Goal: Task Accomplishment & Management: Complete application form

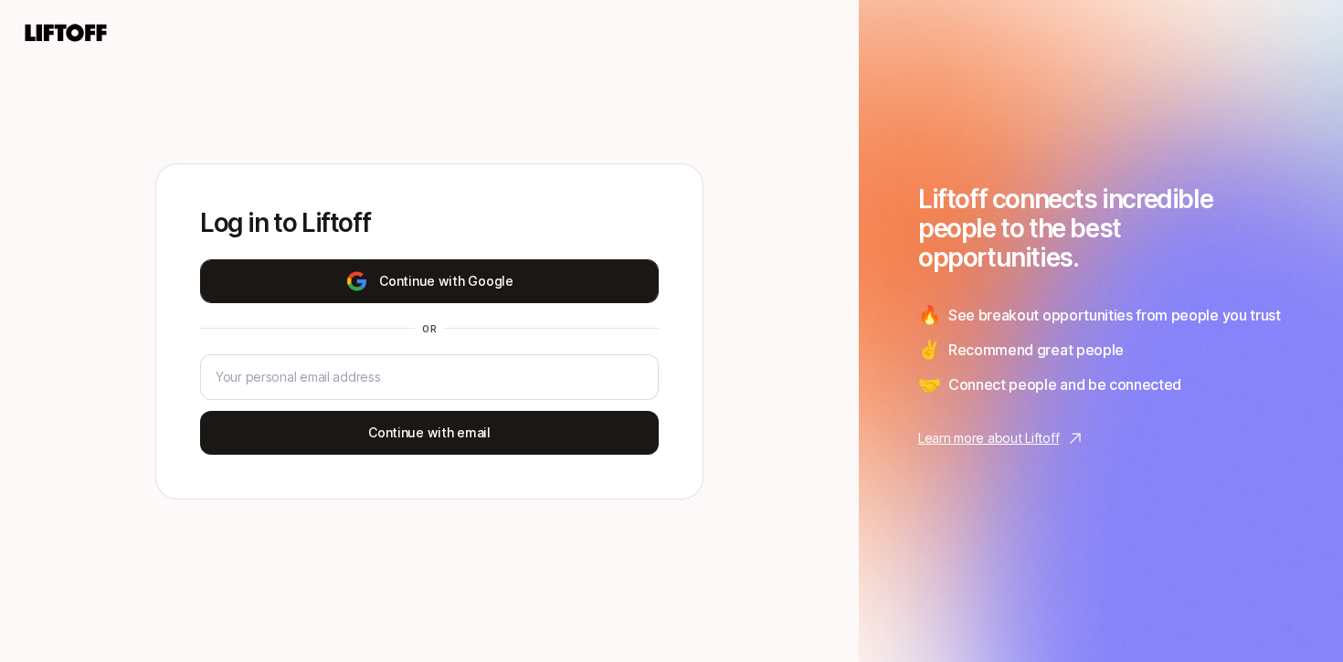
click at [402, 293] on button "Continue with Google" at bounding box center [429, 281] width 458 height 44
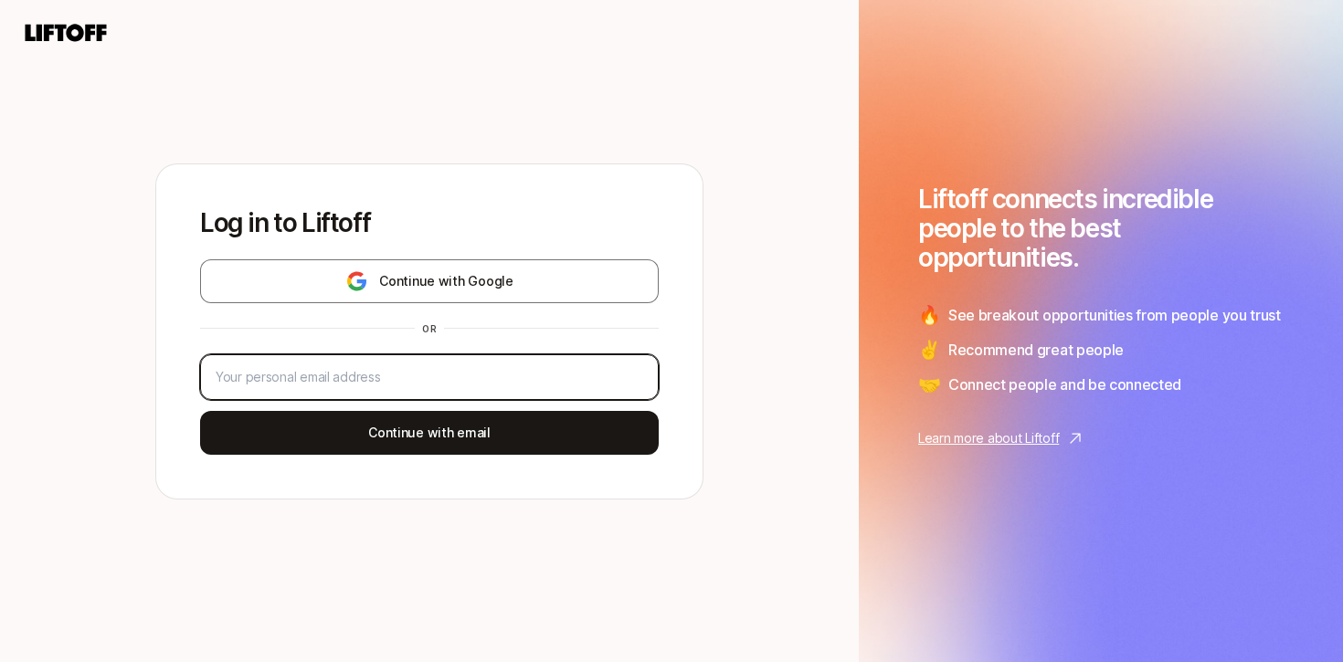
click at [535, 368] on input "email" at bounding box center [429, 377] width 427 height 22
type input "[EMAIL_ADDRESS][DOMAIN_NAME]"
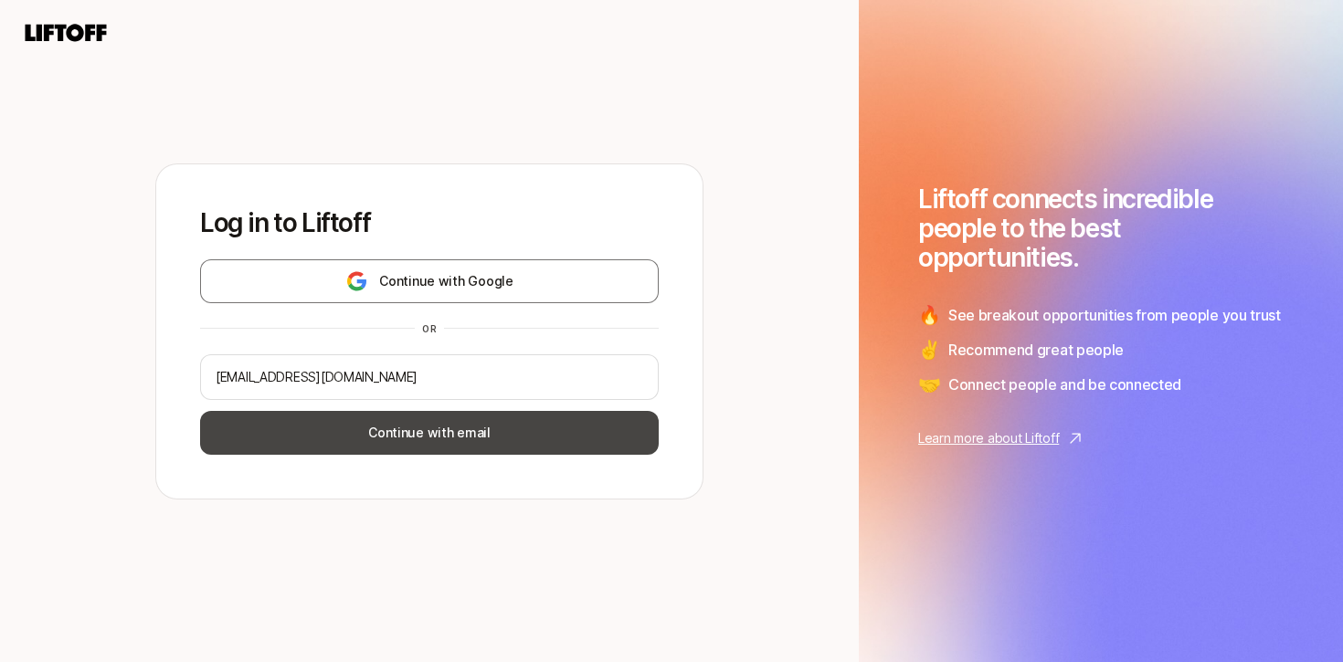
click at [466, 445] on button "Continue with email" at bounding box center [429, 433] width 458 height 44
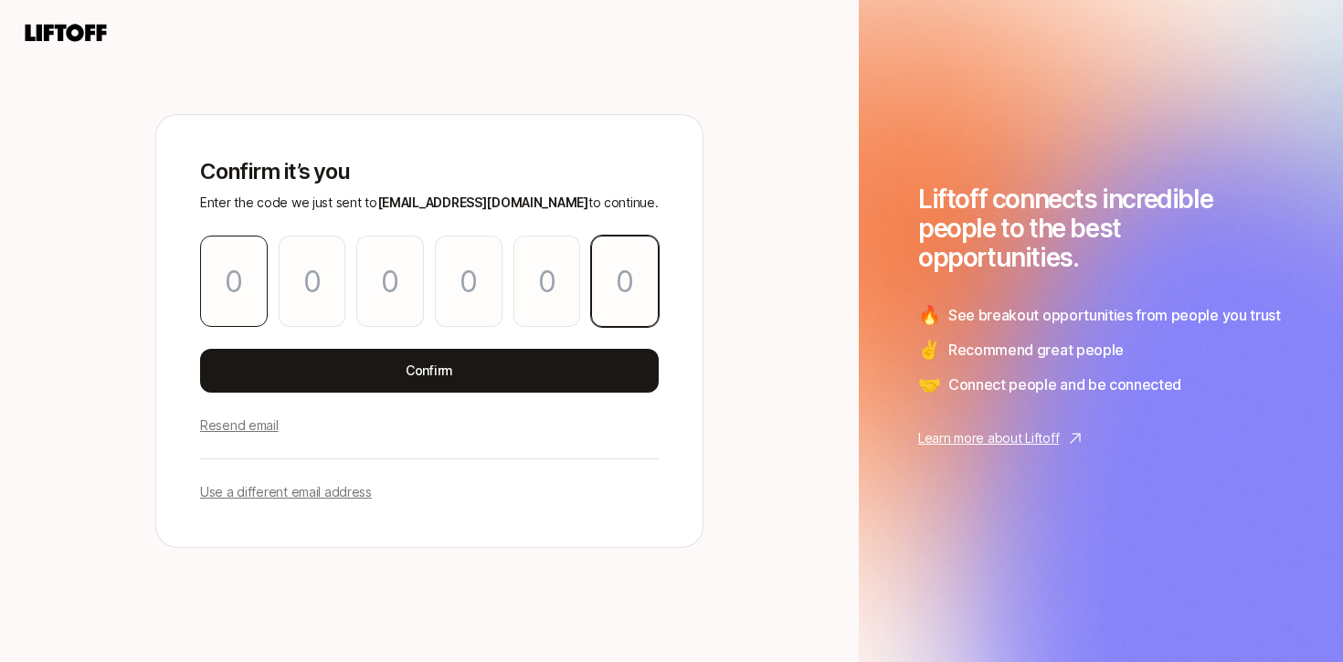
paste input "1"
type input "9"
type input "4"
type input "8"
type input "0"
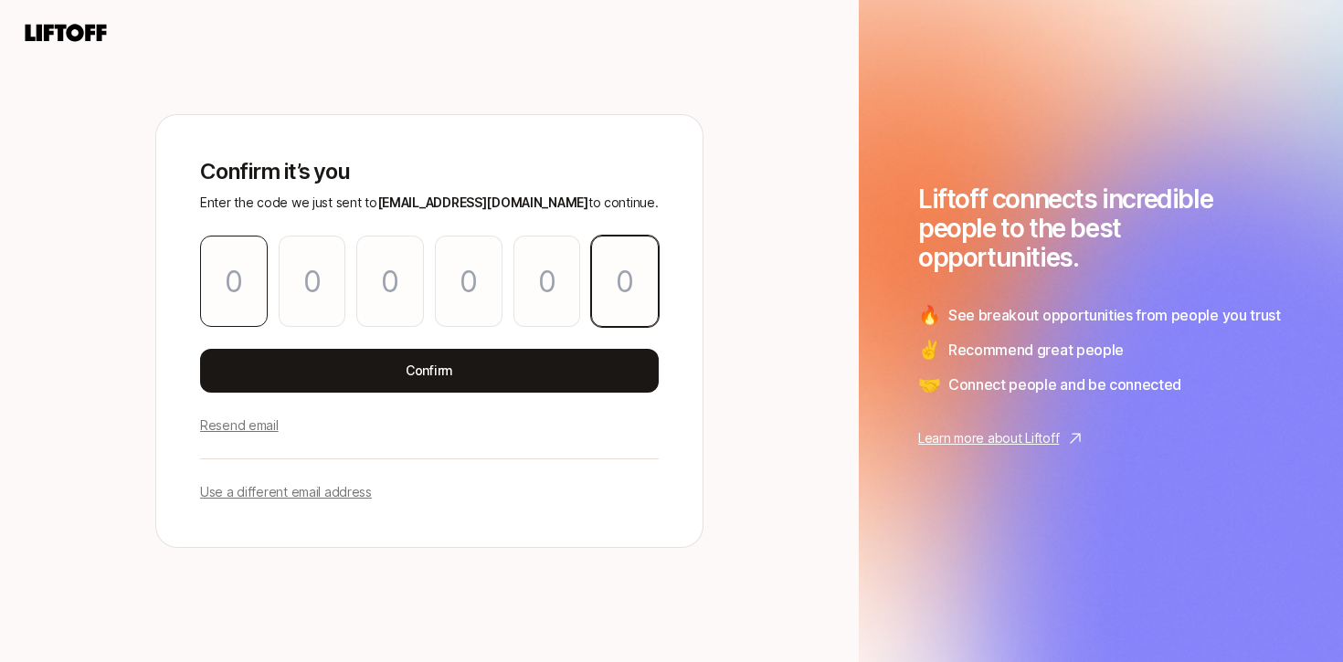
type input "6"
type input "1"
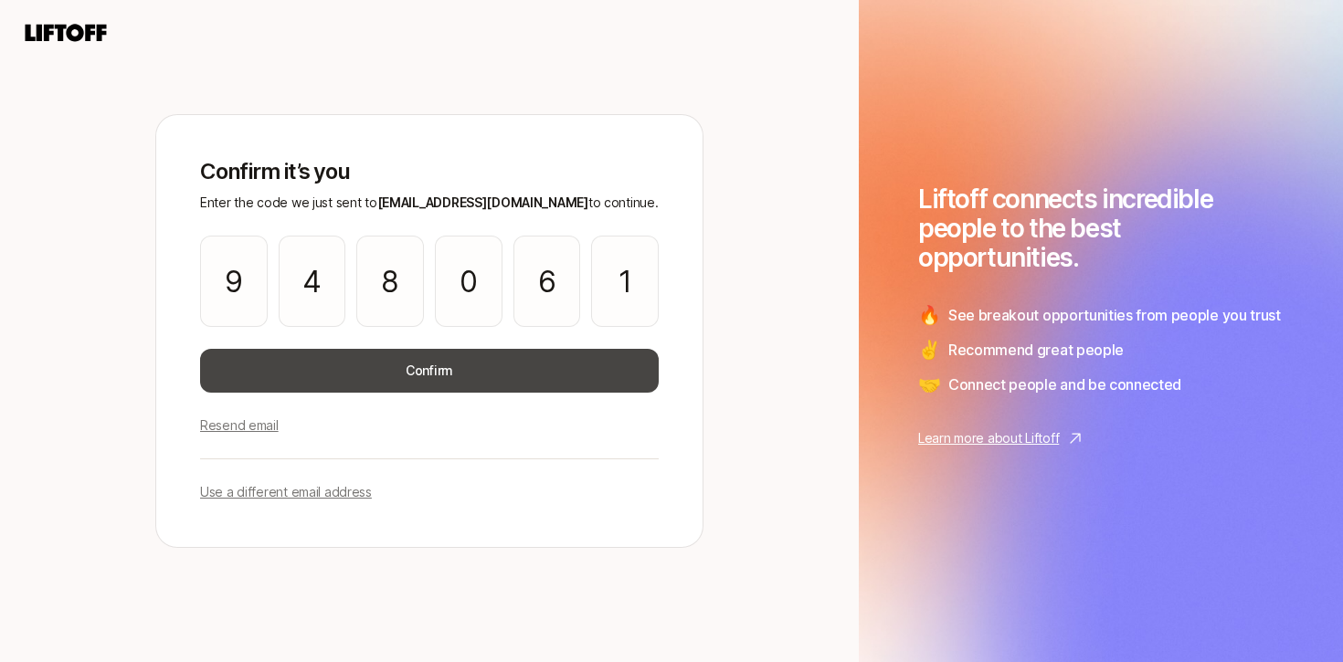
click at [362, 384] on button "Confirm" at bounding box center [429, 371] width 458 height 44
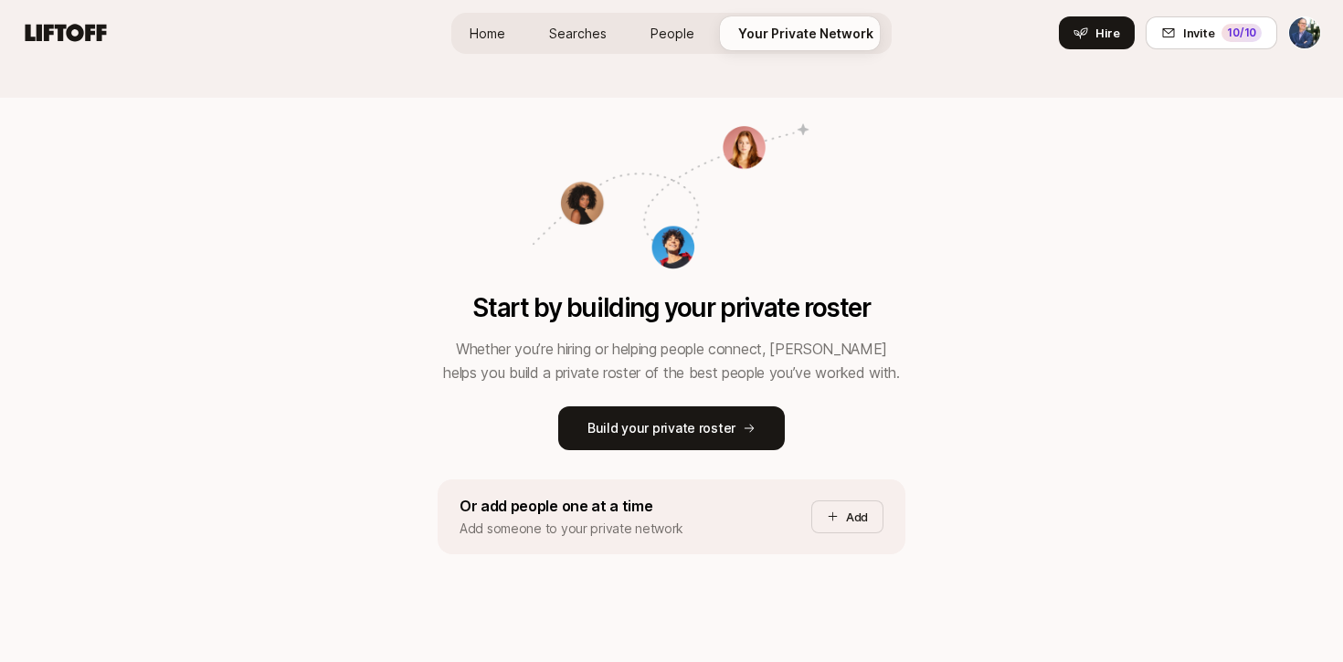
scroll to position [231, 0]
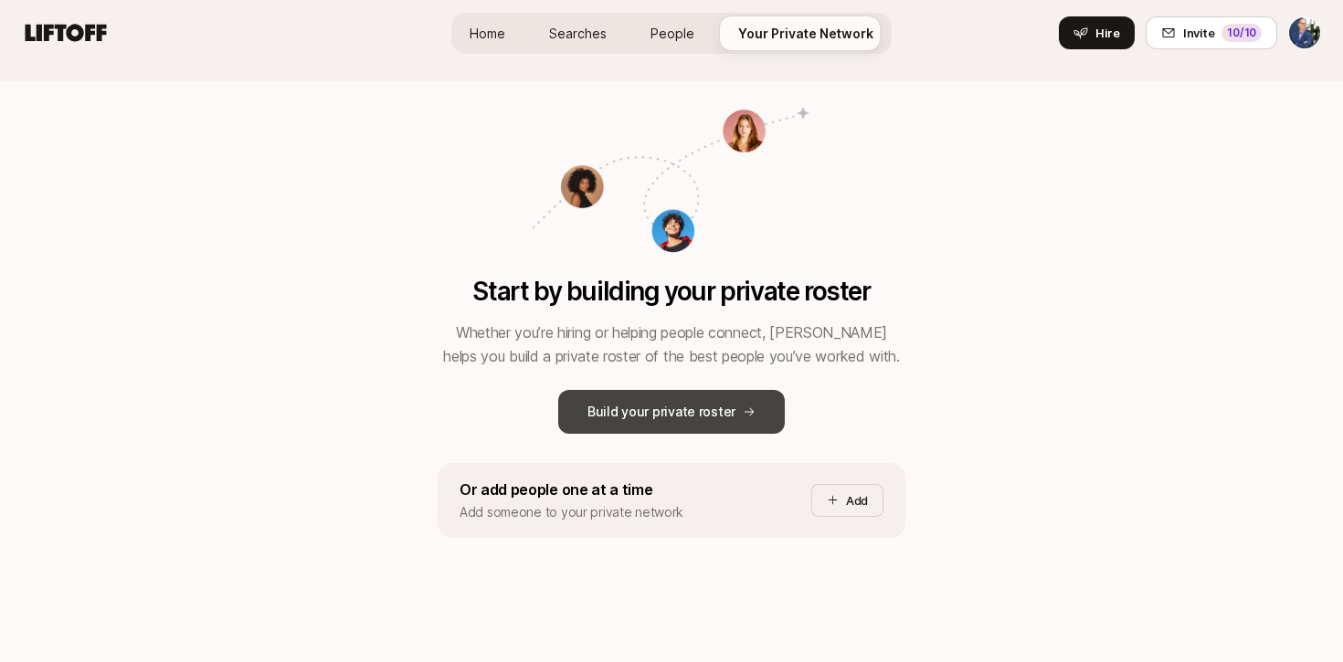
click at [646, 415] on p "Build your private roster" at bounding box center [661, 412] width 148 height 22
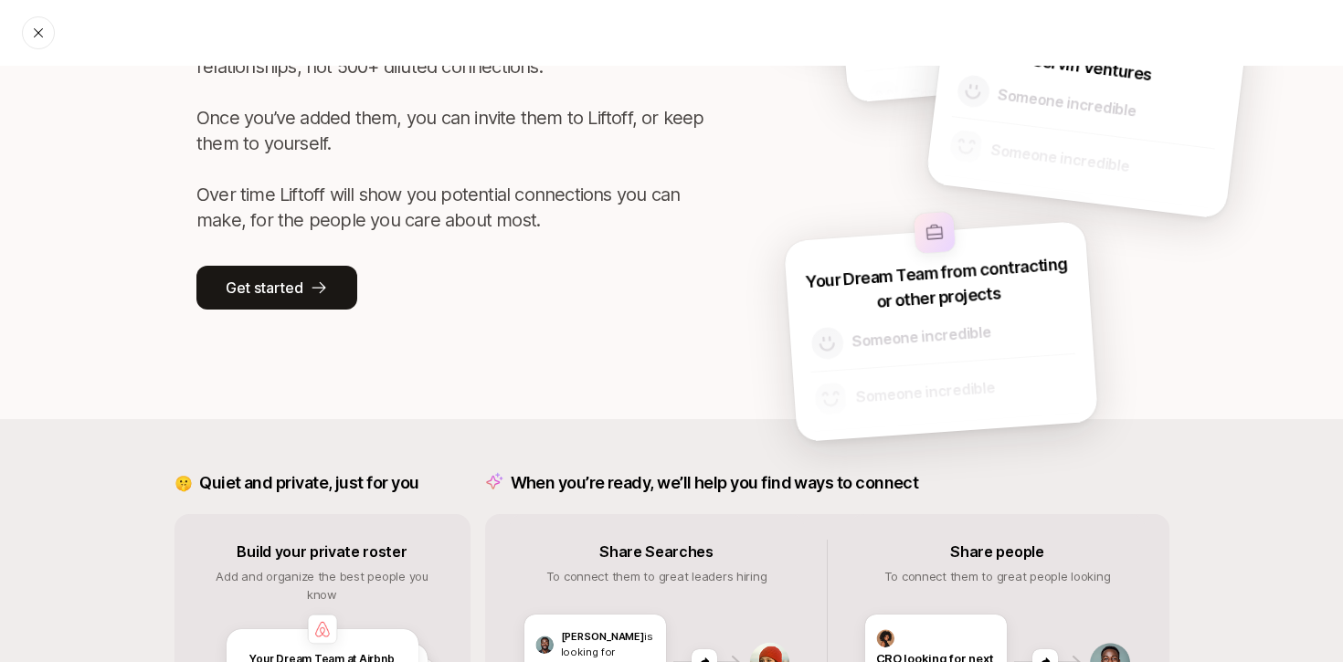
scroll to position [364, 0]
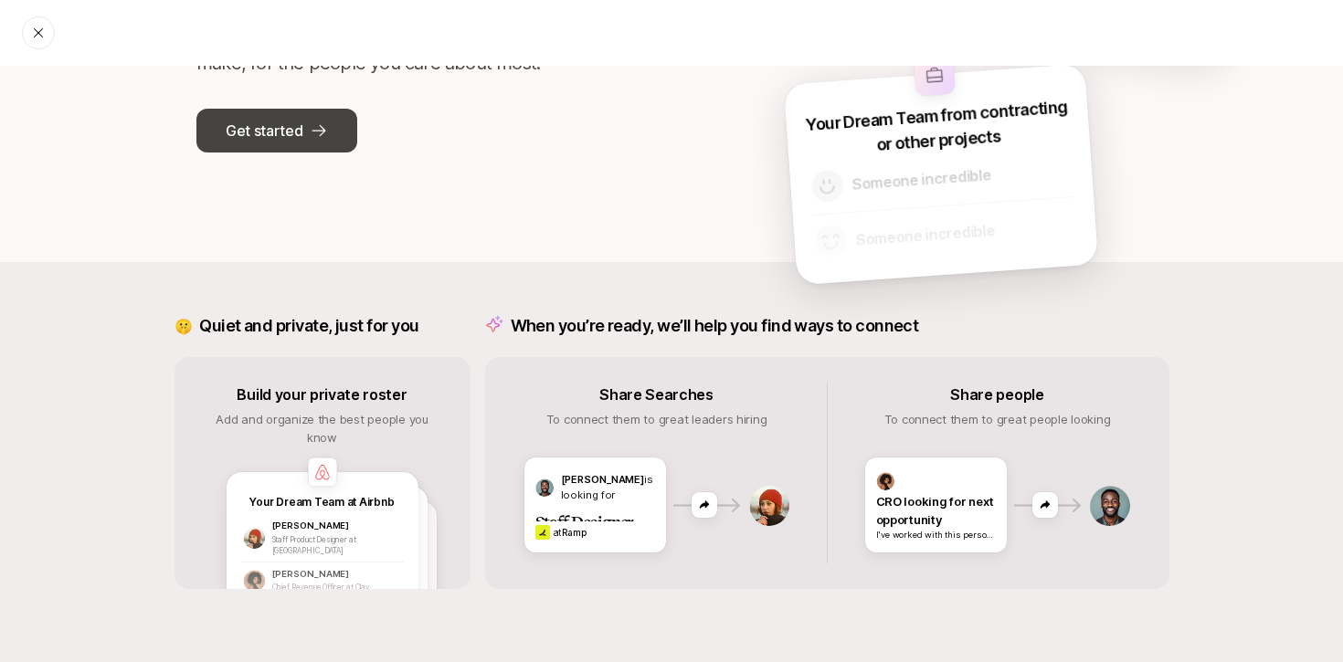
click at [280, 133] on p "Get started" at bounding box center [264, 131] width 77 height 24
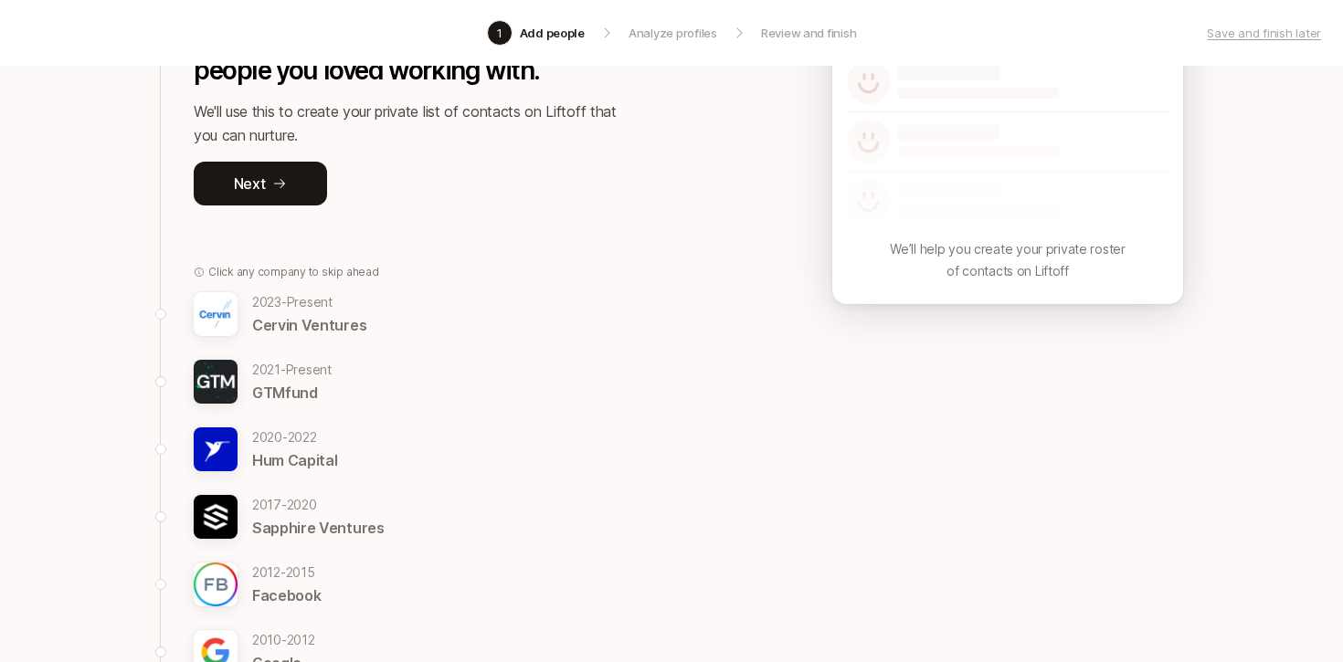
scroll to position [295, 0]
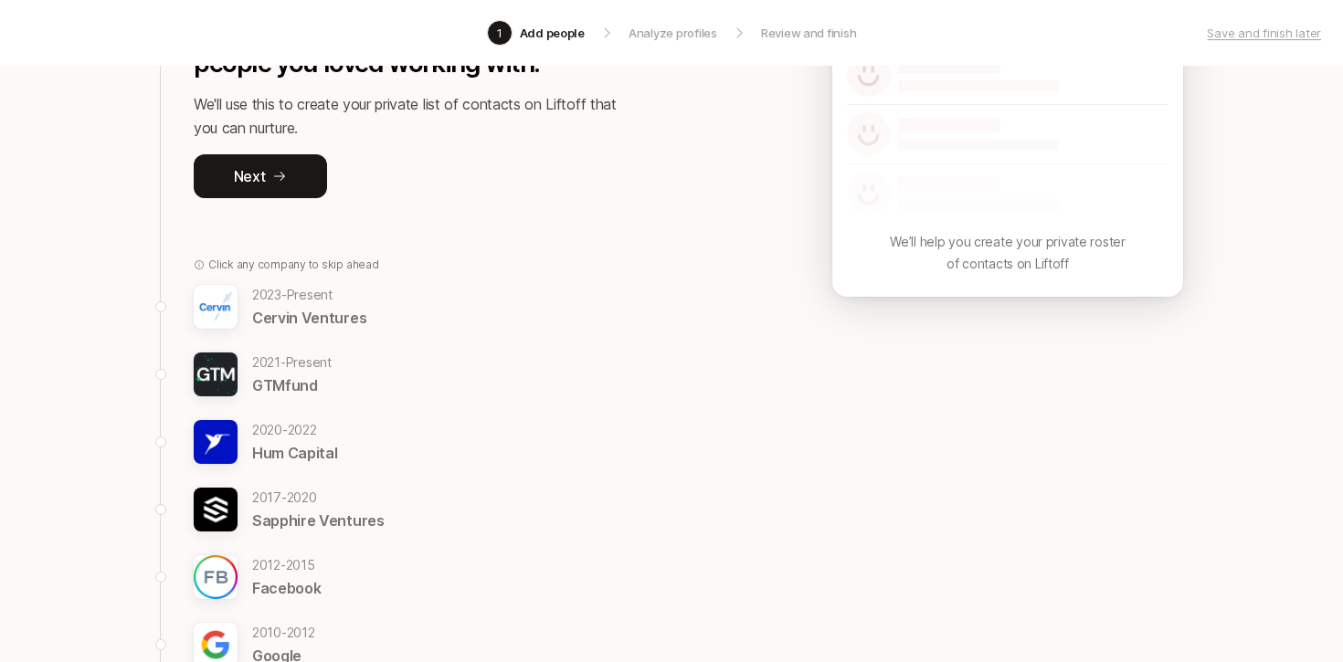
click at [231, 371] on img at bounding box center [216, 375] width 44 height 44
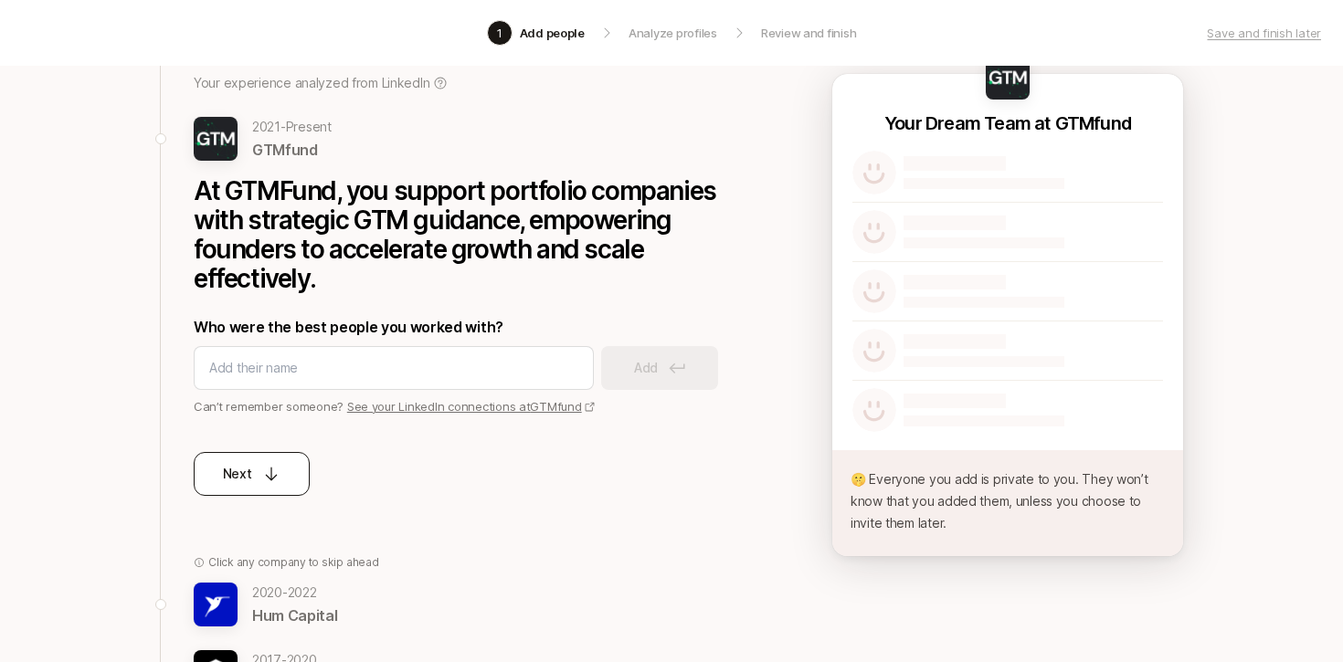
scroll to position [126, 0]
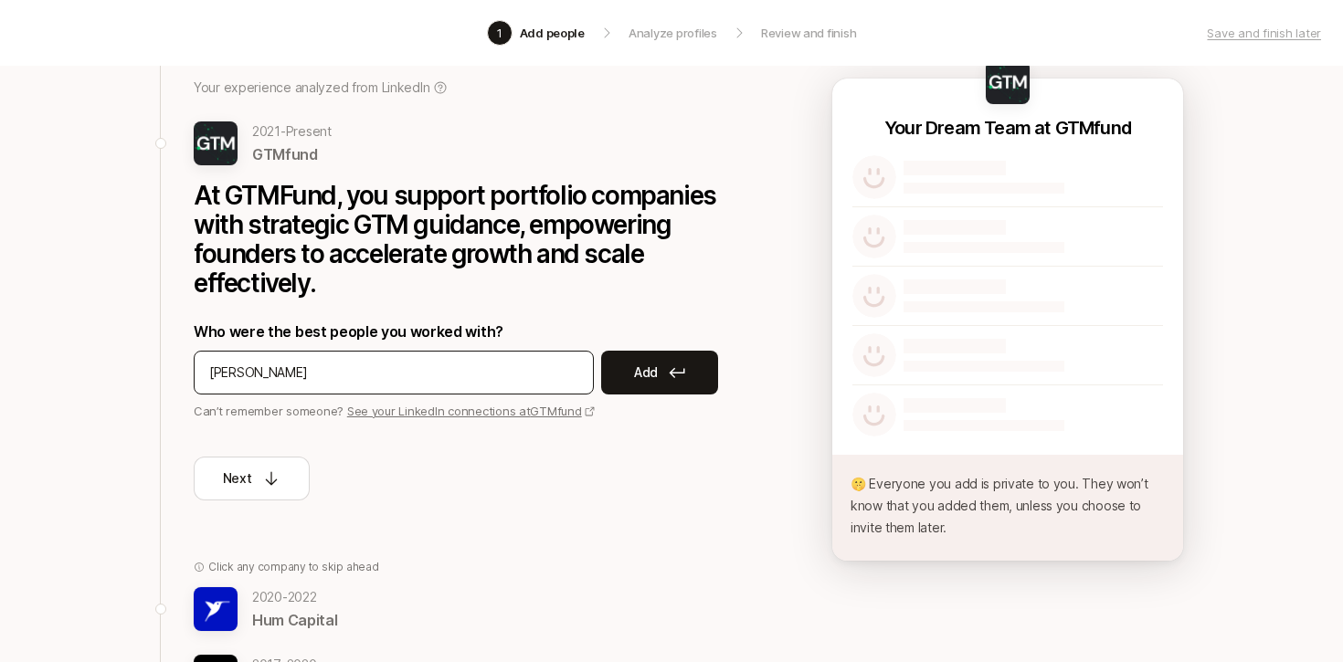
click at [296, 374] on input "[PERSON_NAME]" at bounding box center [393, 373] width 369 height 22
type input "[PERSON_NAME]"
click at [642, 374] on p "Add" at bounding box center [646, 373] width 24 height 22
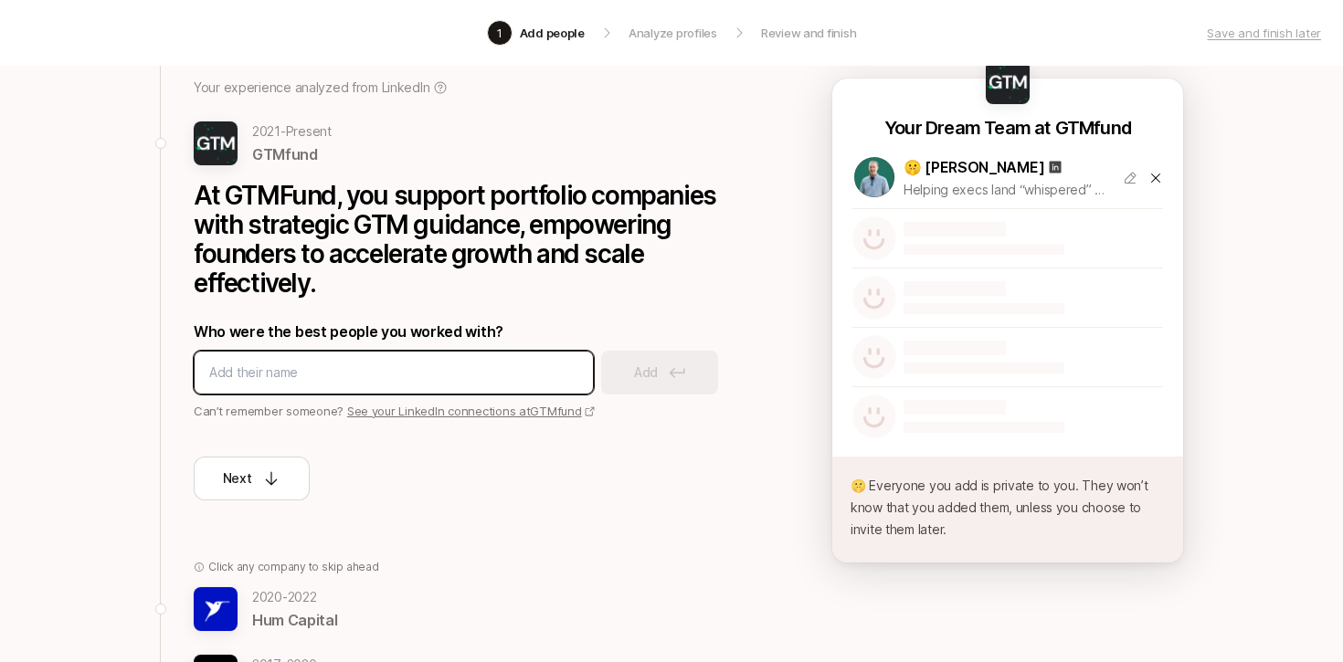
click at [403, 371] on input at bounding box center [393, 373] width 369 height 22
type input "[PERSON_NAME]"
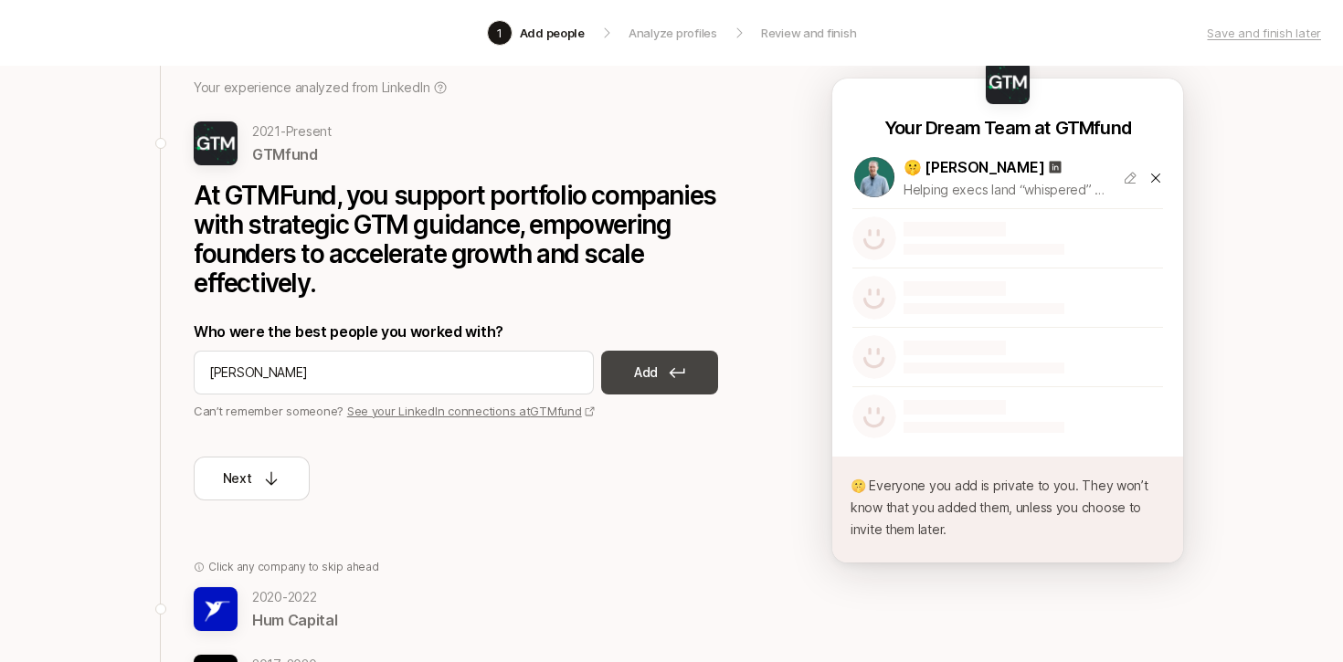
click at [638, 379] on p "Add" at bounding box center [646, 373] width 24 height 22
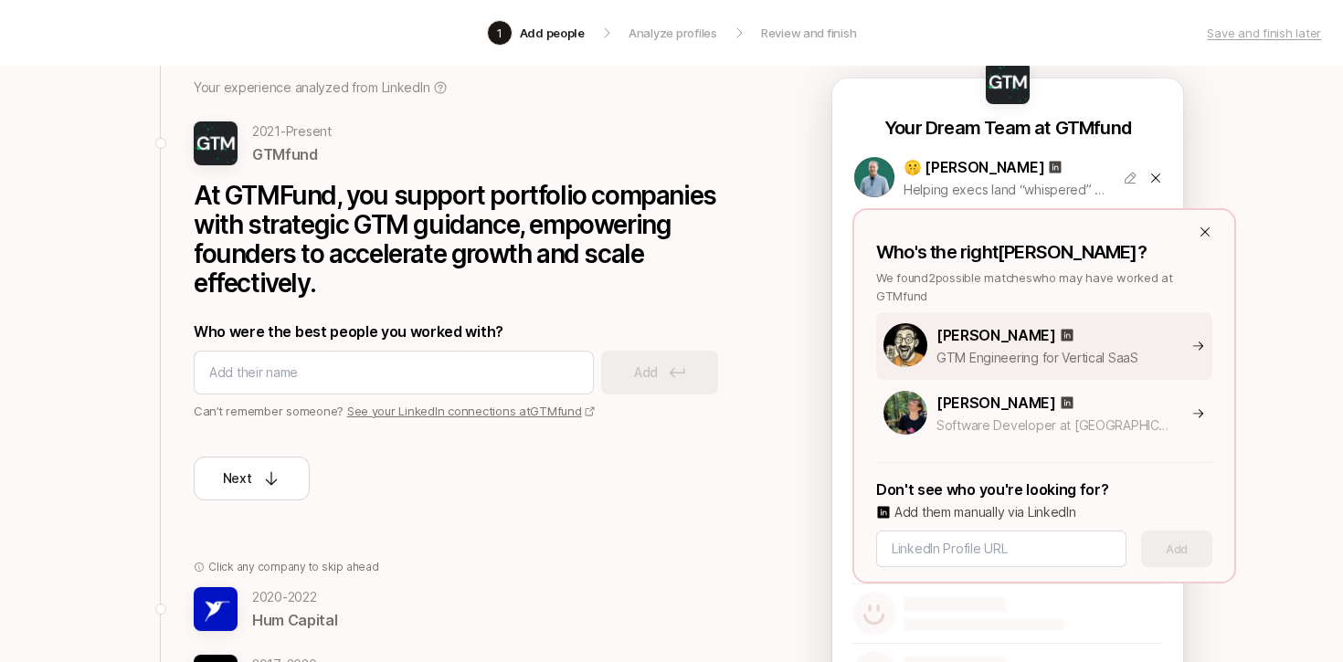
click at [994, 329] on p "[PERSON_NAME]" at bounding box center [996, 335] width 120 height 24
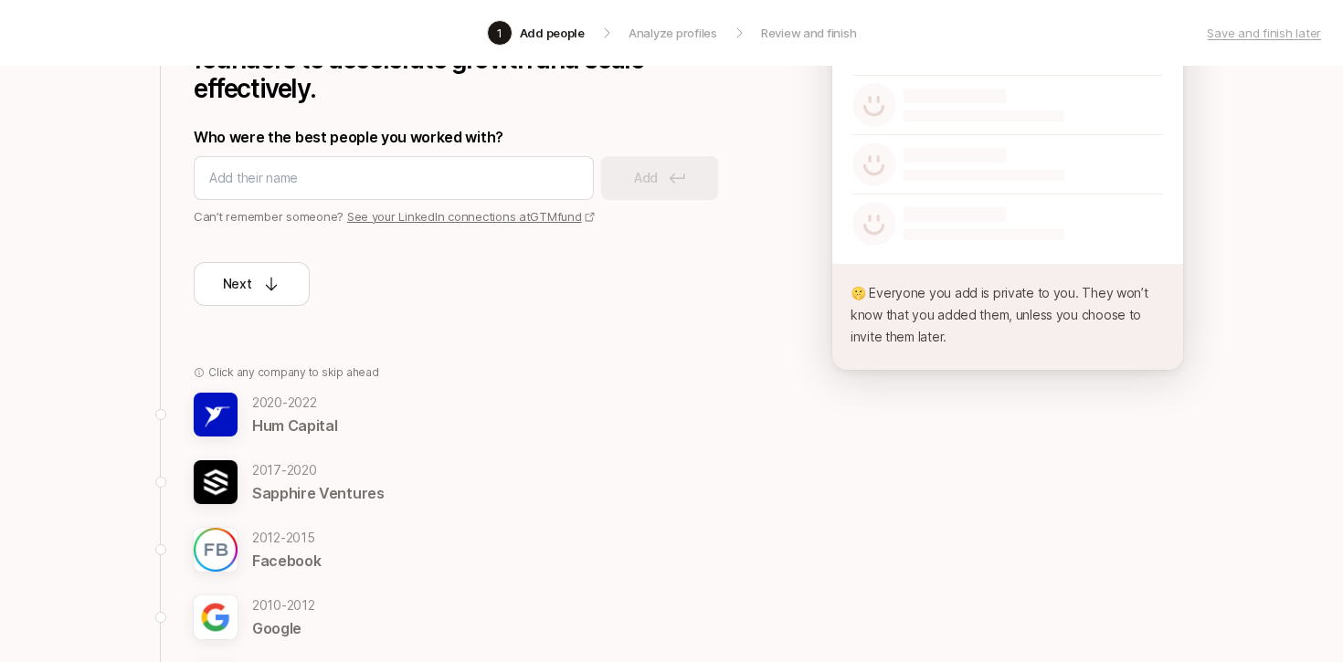
scroll to position [322, 0]
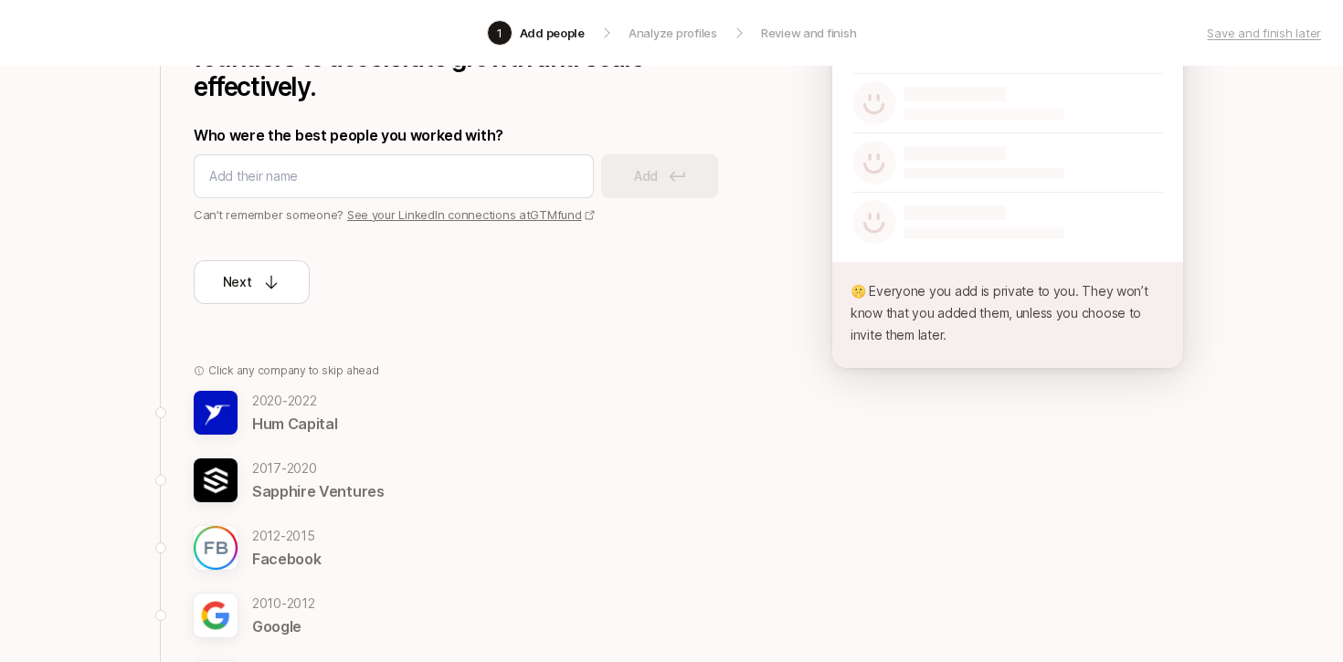
click at [216, 405] on img at bounding box center [216, 413] width 44 height 44
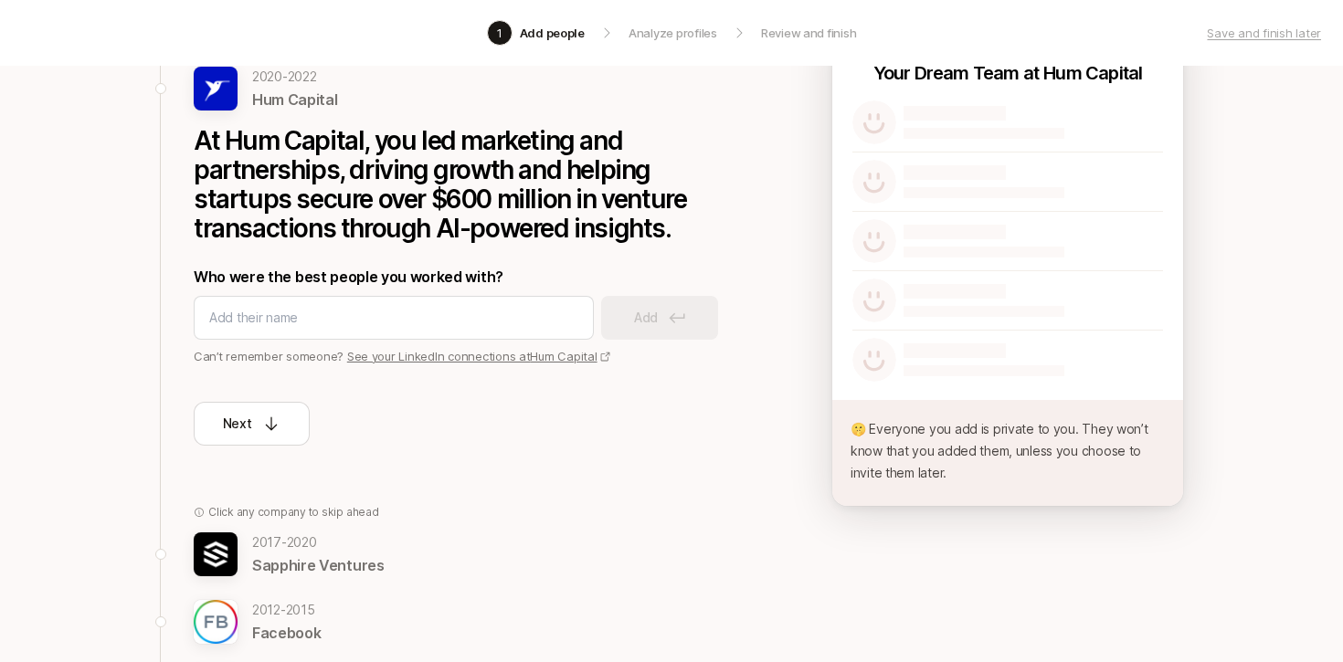
scroll to position [110, 0]
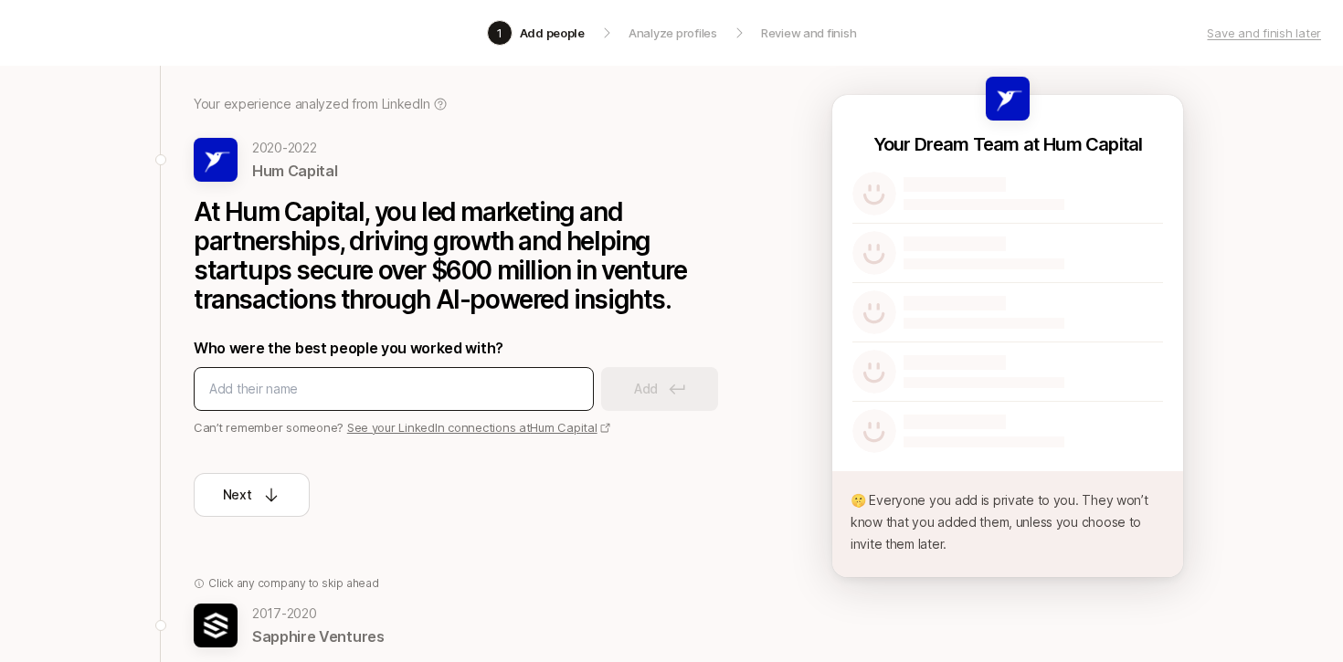
click at [355, 392] on input at bounding box center [393, 389] width 369 height 22
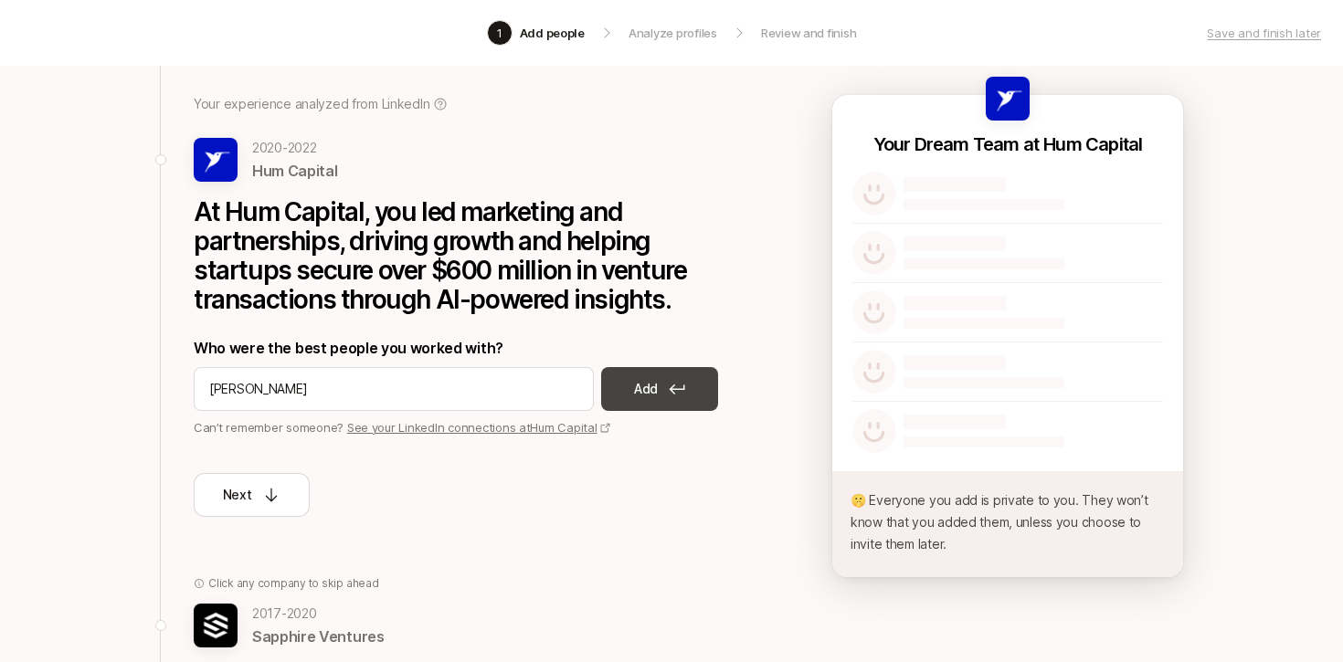
type input "[PERSON_NAME]"
click at [640, 395] on p "Add" at bounding box center [646, 389] width 24 height 22
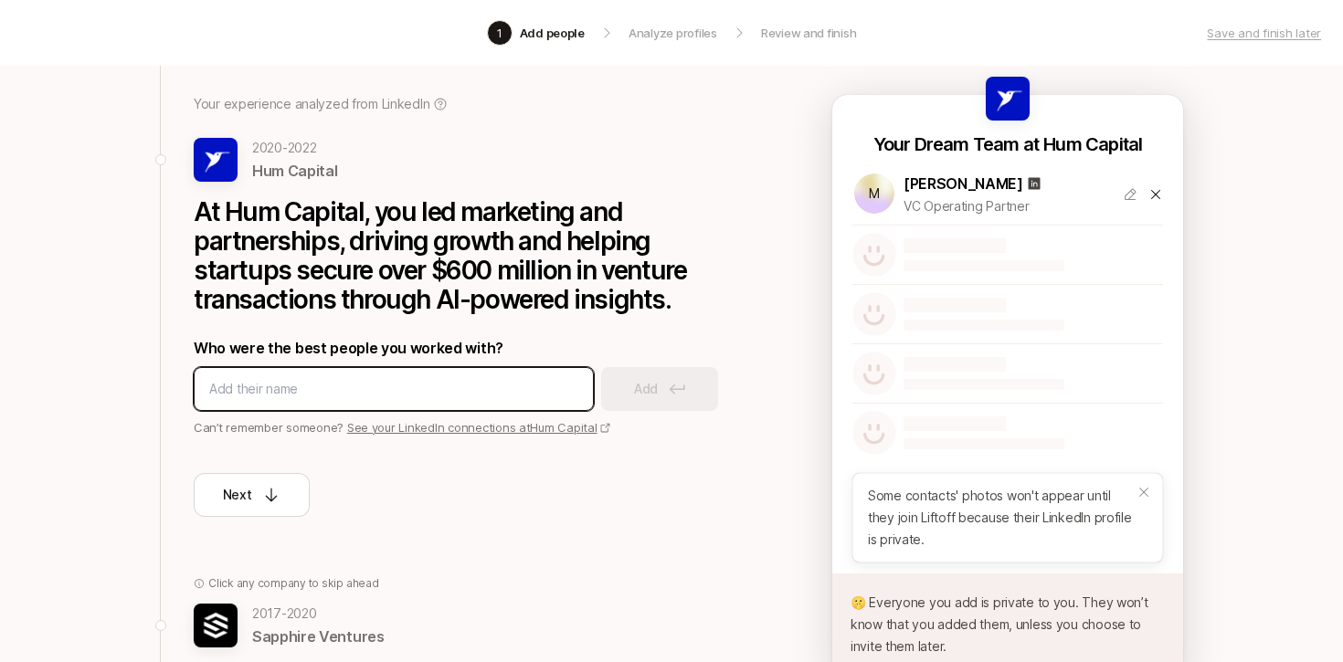
click at [426, 387] on input at bounding box center [393, 389] width 369 height 22
type input "[PERSON_NAME]"
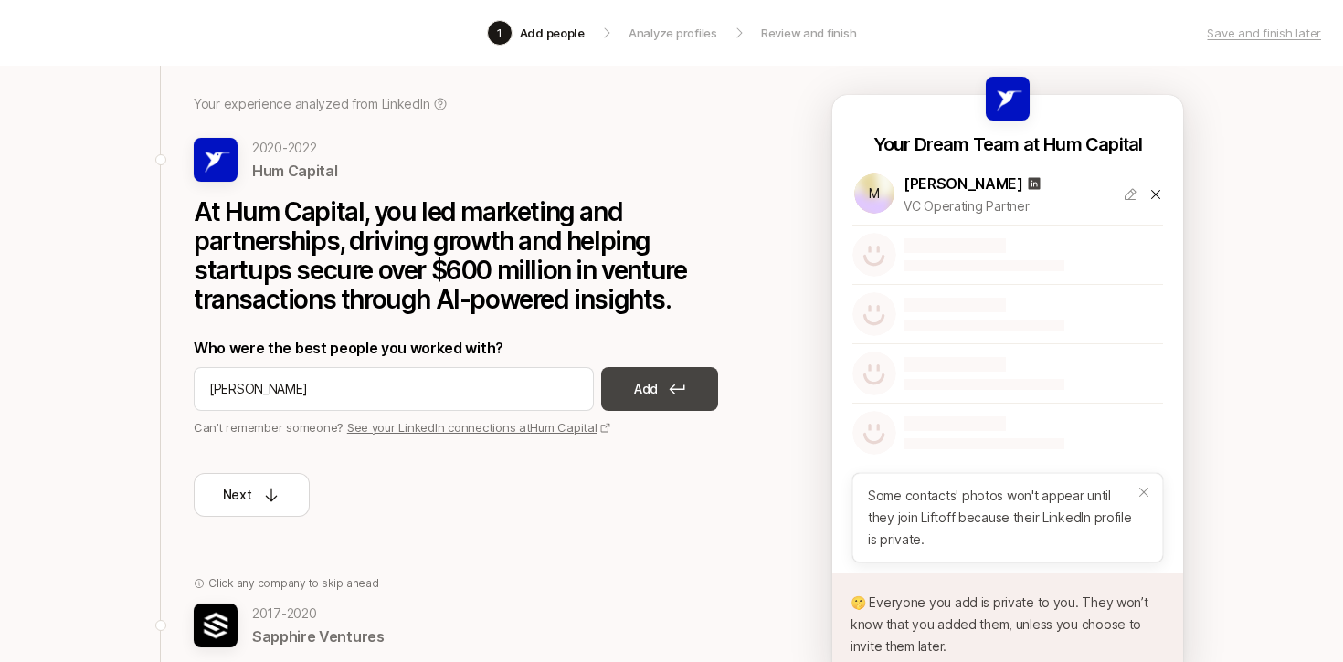
click at [623, 383] on button "Add" at bounding box center [659, 389] width 117 height 44
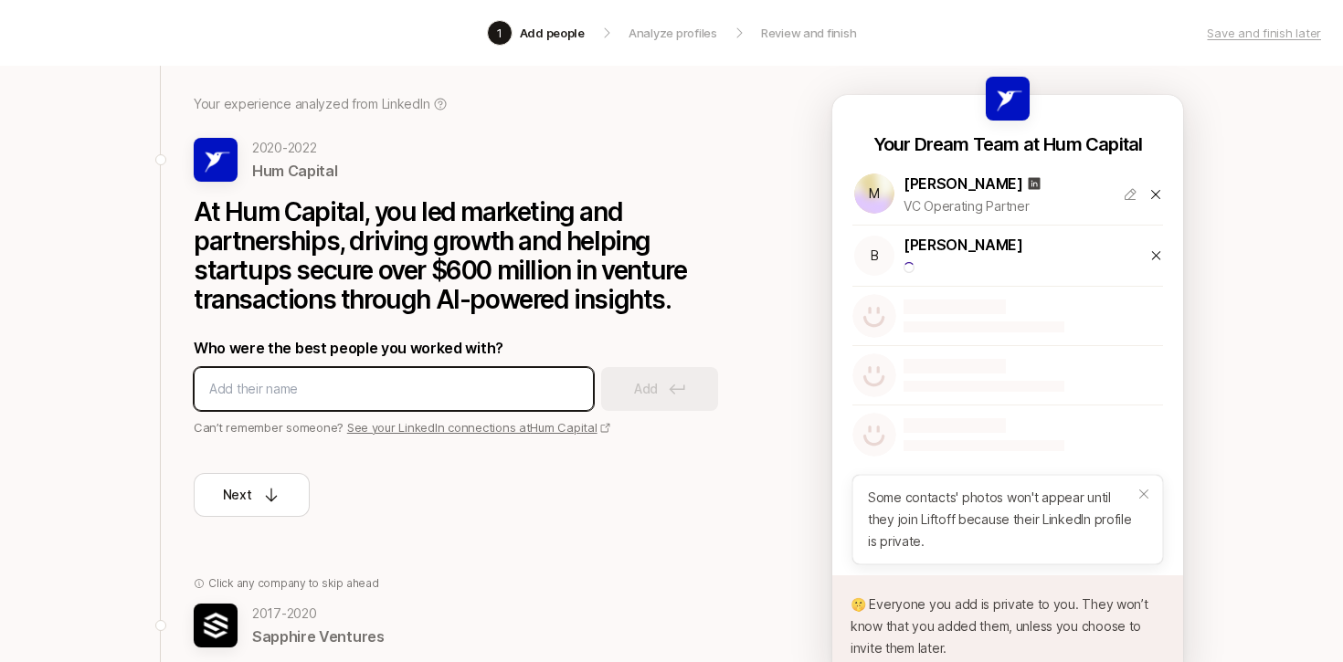
click at [429, 392] on input at bounding box center [393, 389] width 369 height 22
click at [379, 385] on input at bounding box center [393, 389] width 369 height 22
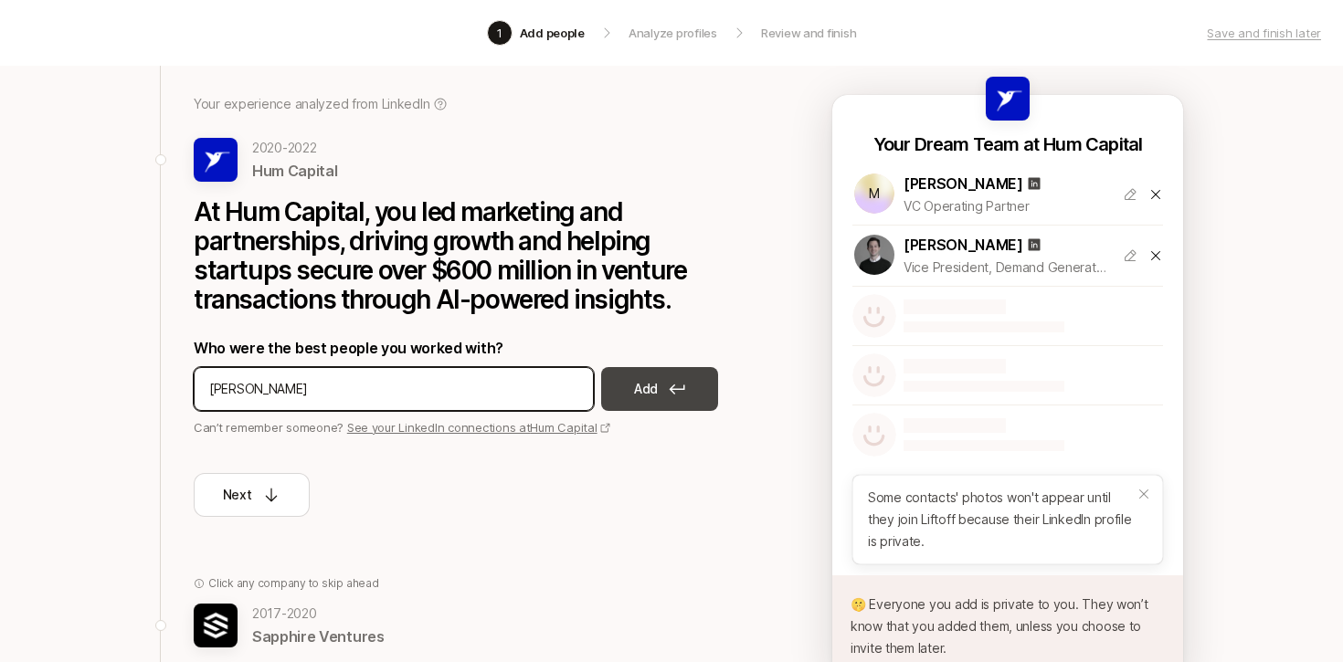
type input "[PERSON_NAME]"
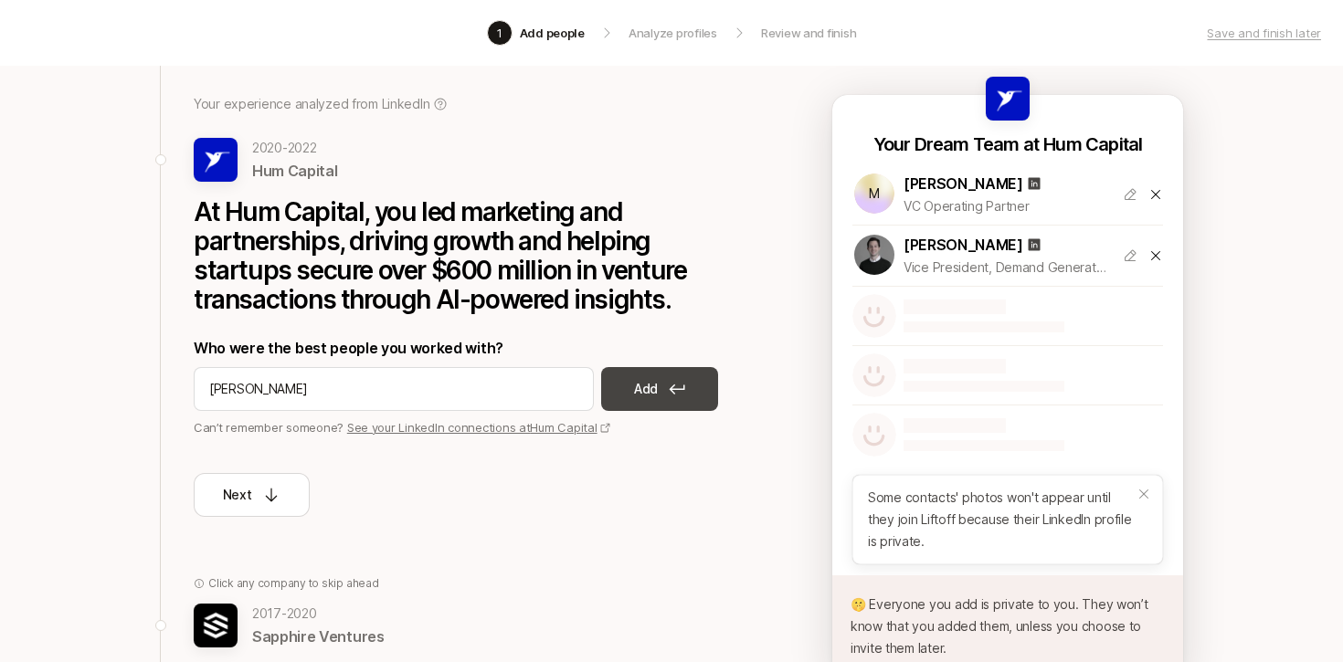
click at [624, 396] on button "Add" at bounding box center [659, 389] width 117 height 44
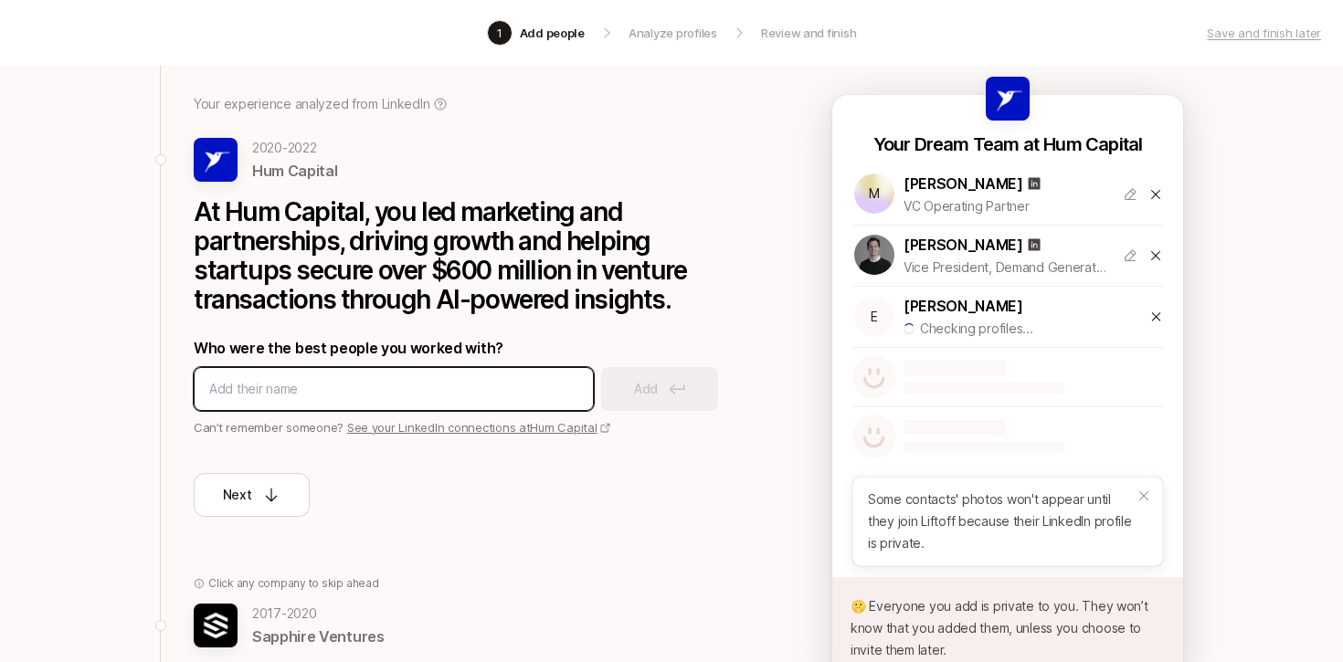
click at [325, 390] on input at bounding box center [393, 389] width 369 height 22
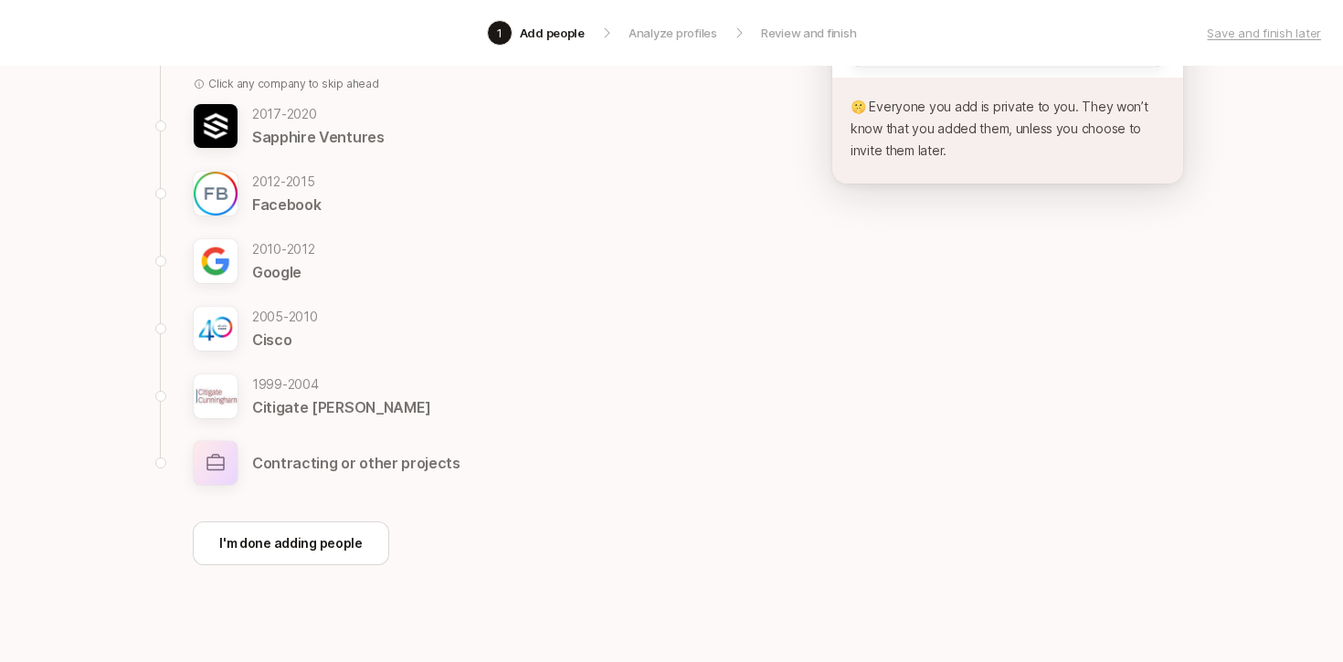
scroll to position [629, 0]
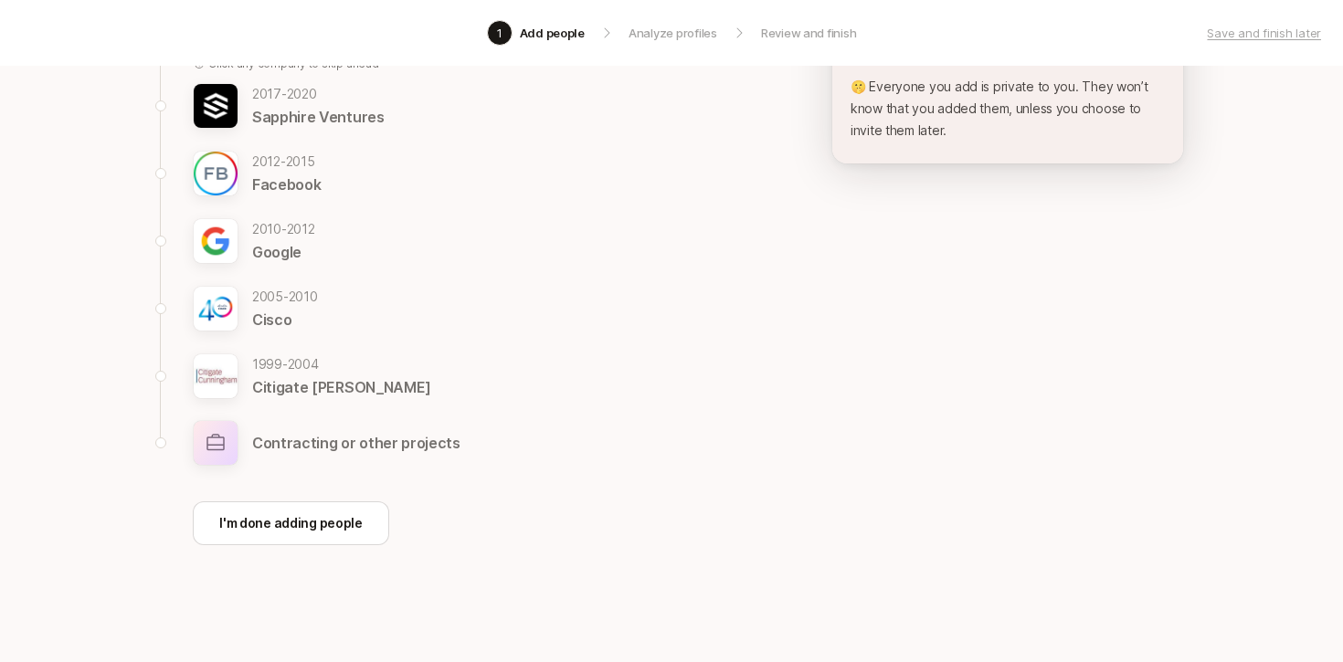
click at [276, 371] on p "[DATE] - [DATE]" at bounding box center [341, 364] width 179 height 22
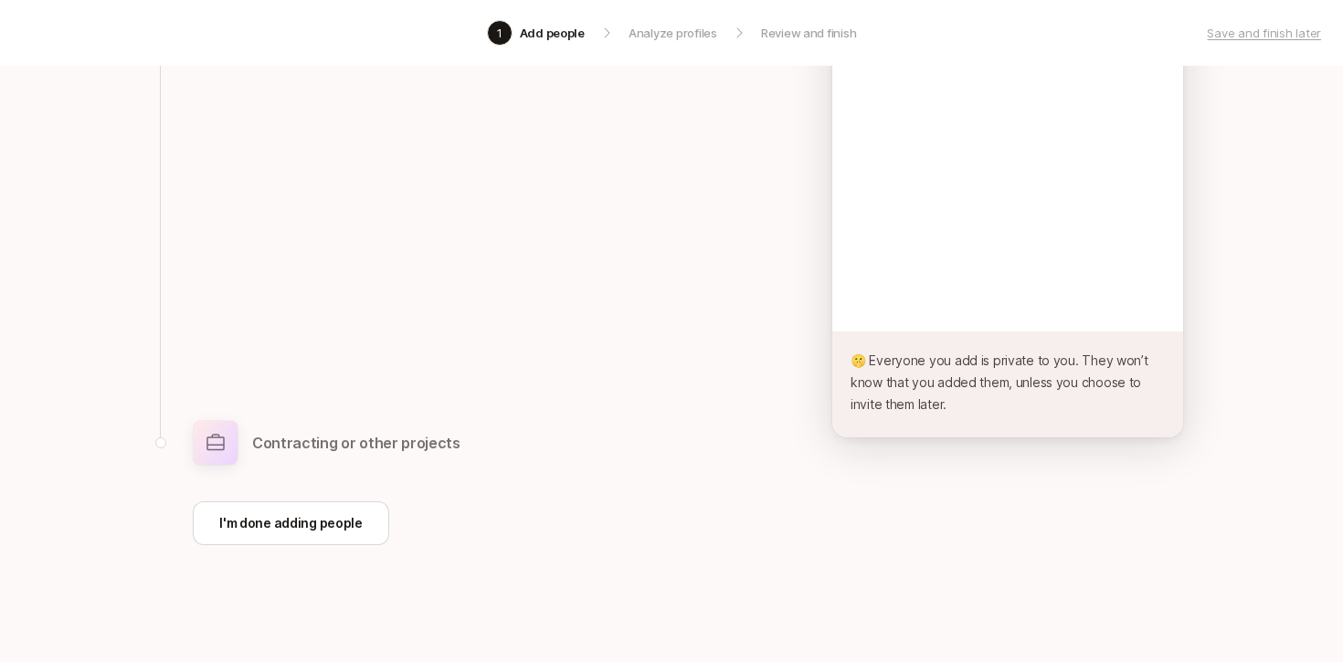
scroll to position [275, 0]
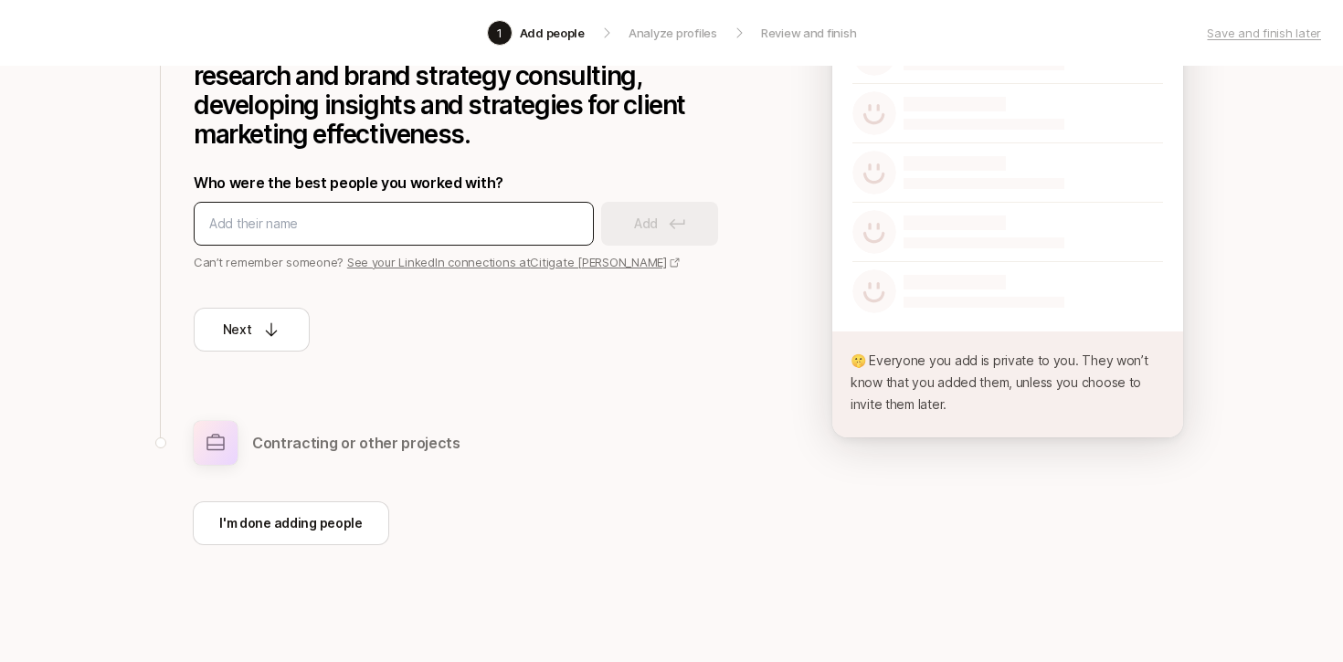
click at [299, 227] on input at bounding box center [393, 224] width 369 height 22
type input "[PERSON_NAME]"
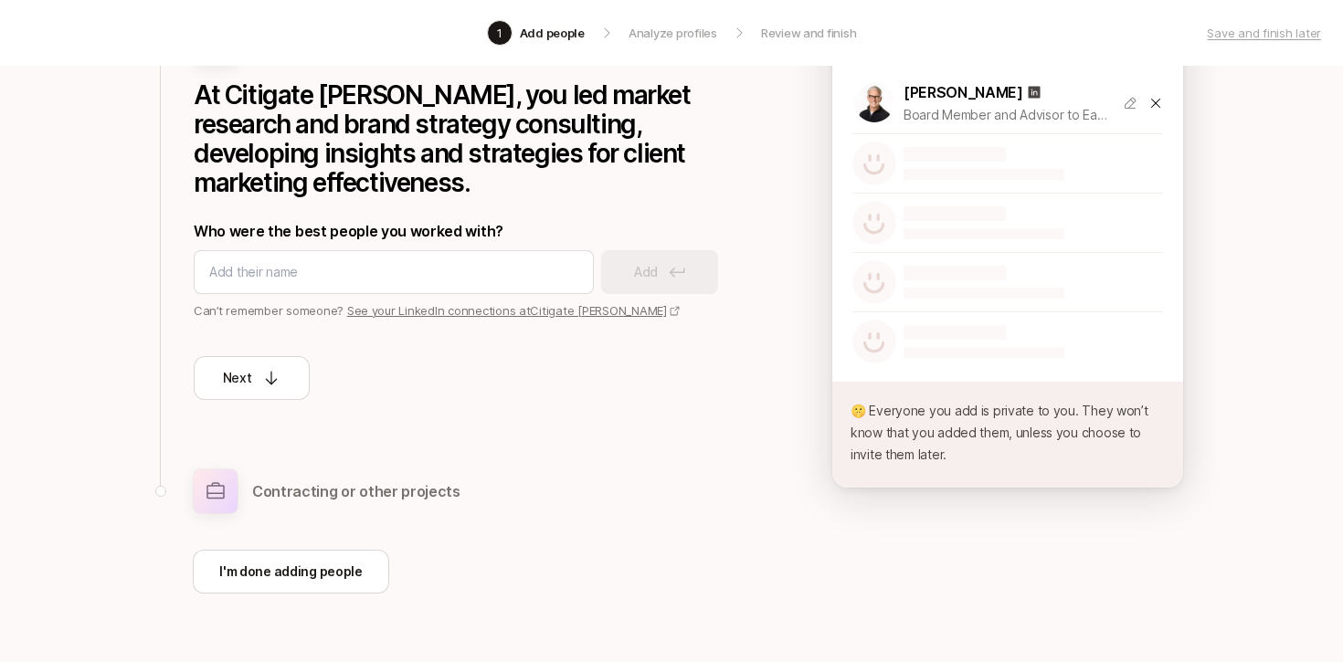
scroll to position [241, 0]
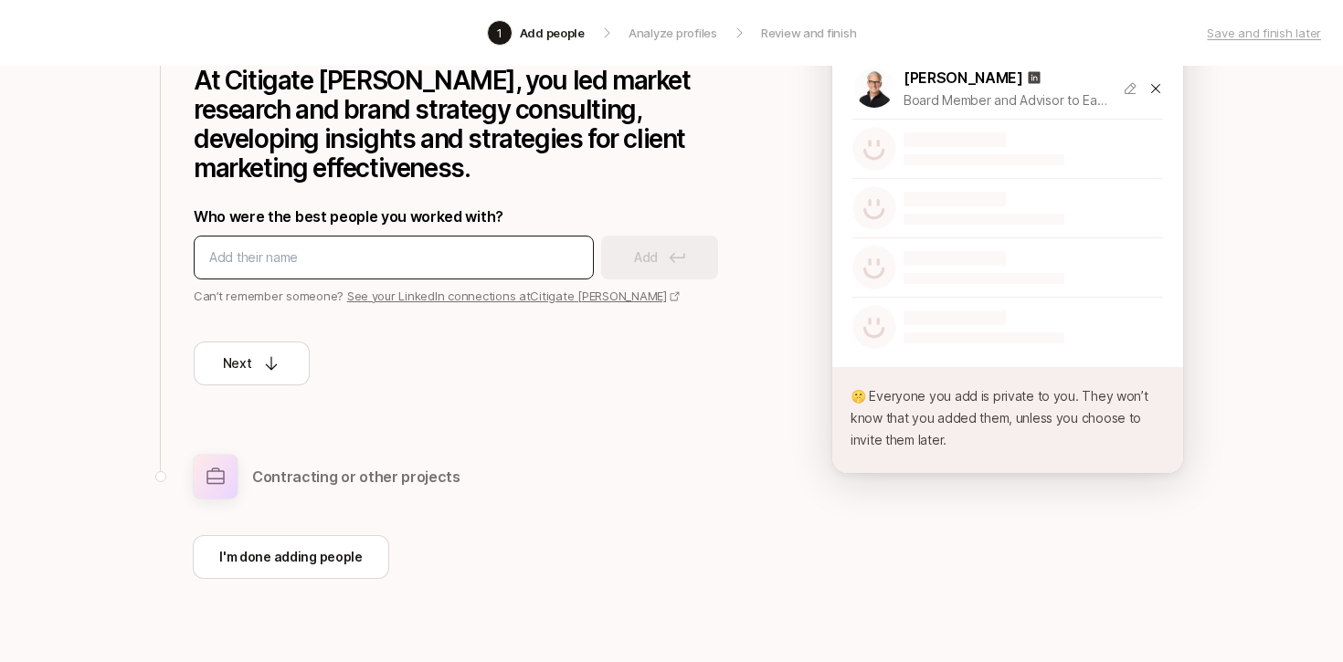
click at [277, 261] on input at bounding box center [393, 258] width 369 height 22
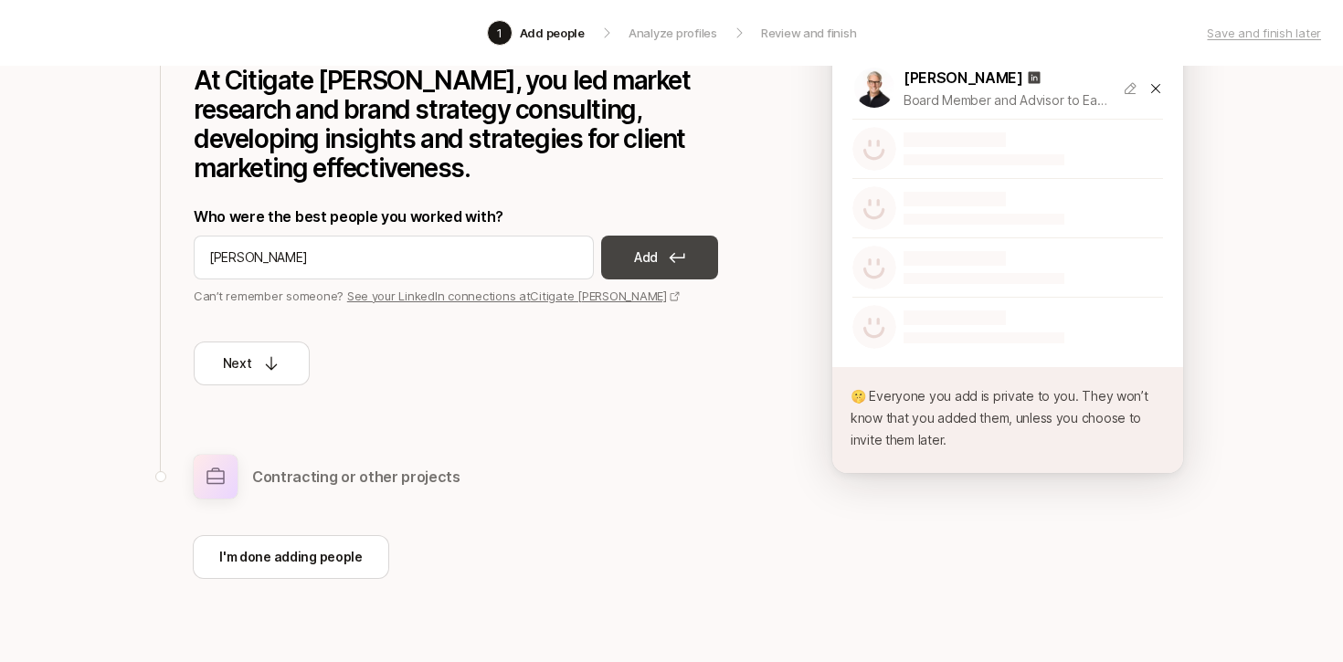
type input "[PERSON_NAME]"
click at [621, 261] on button "Add" at bounding box center [659, 258] width 117 height 44
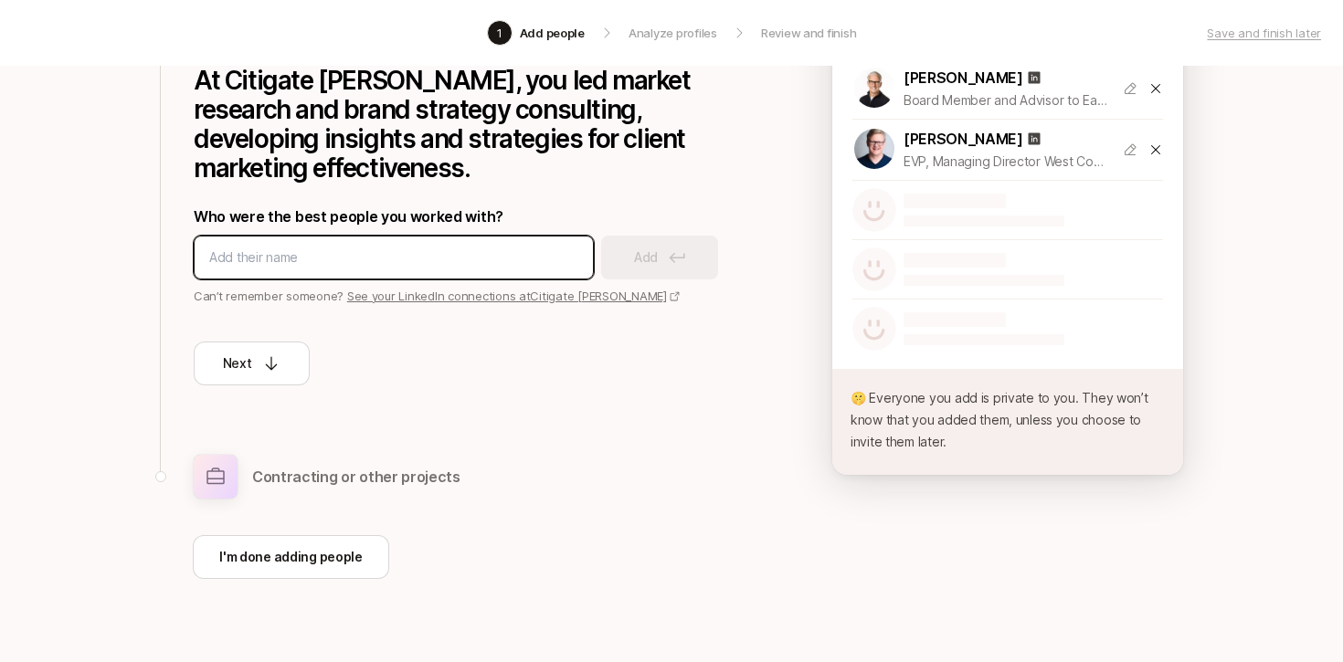
scroll to position [275, 0]
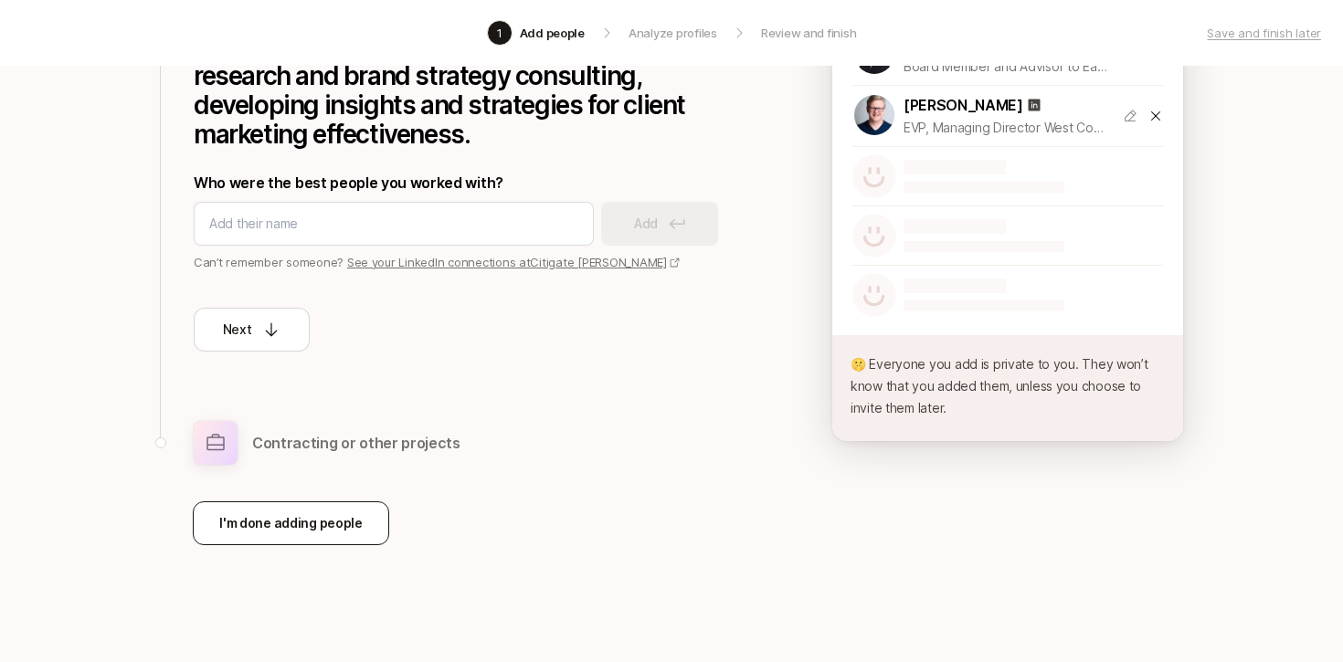
click at [310, 527] on p "I'm done adding people" at bounding box center [290, 523] width 143 height 22
